Goal: Register for event/course

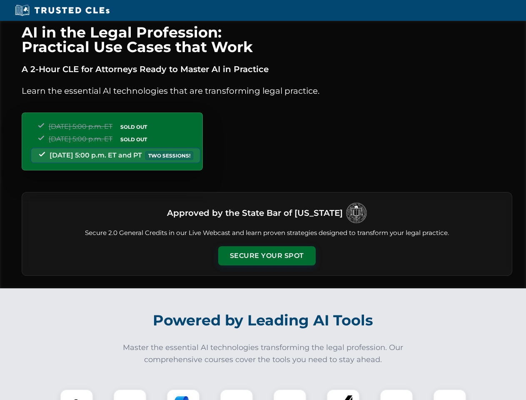
click at [267, 256] on button "Secure Your Spot" at bounding box center [266, 255] width 97 height 19
click at [77, 394] on img at bounding box center [77, 406] width 24 height 24
click at [130, 394] on div at bounding box center [129, 405] width 33 height 33
click at [183, 394] on div at bounding box center [183, 405] width 33 height 33
